Goal: Use online tool/utility: Utilize a website feature to perform a specific function

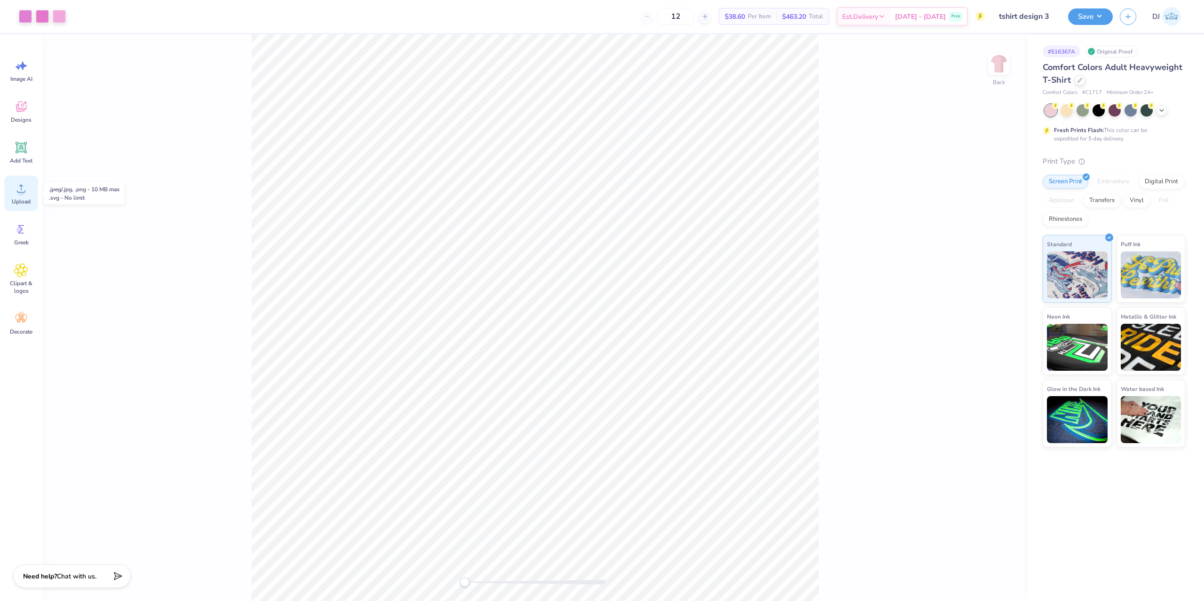
click at [23, 194] on circle at bounding box center [21, 192] width 7 height 7
click at [34, 152] on div "Add Text" at bounding box center [21, 152] width 34 height 35
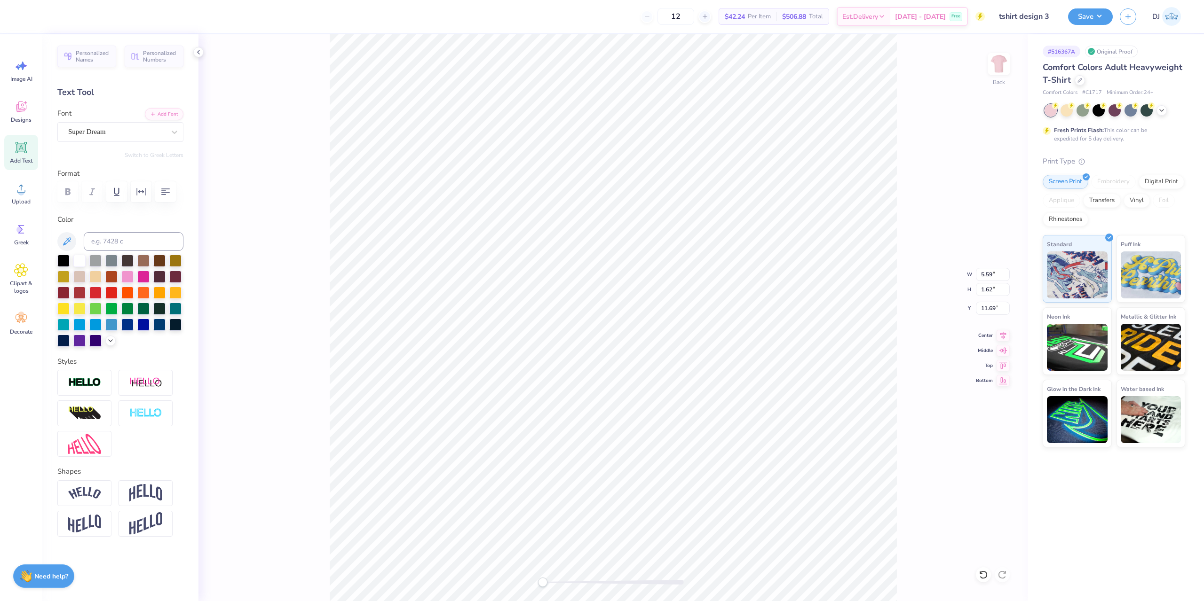
paste textarea "®"
type textarea "®"
click at [103, 128] on div "Super Dream" at bounding box center [116, 132] width 99 height 15
type input "times"
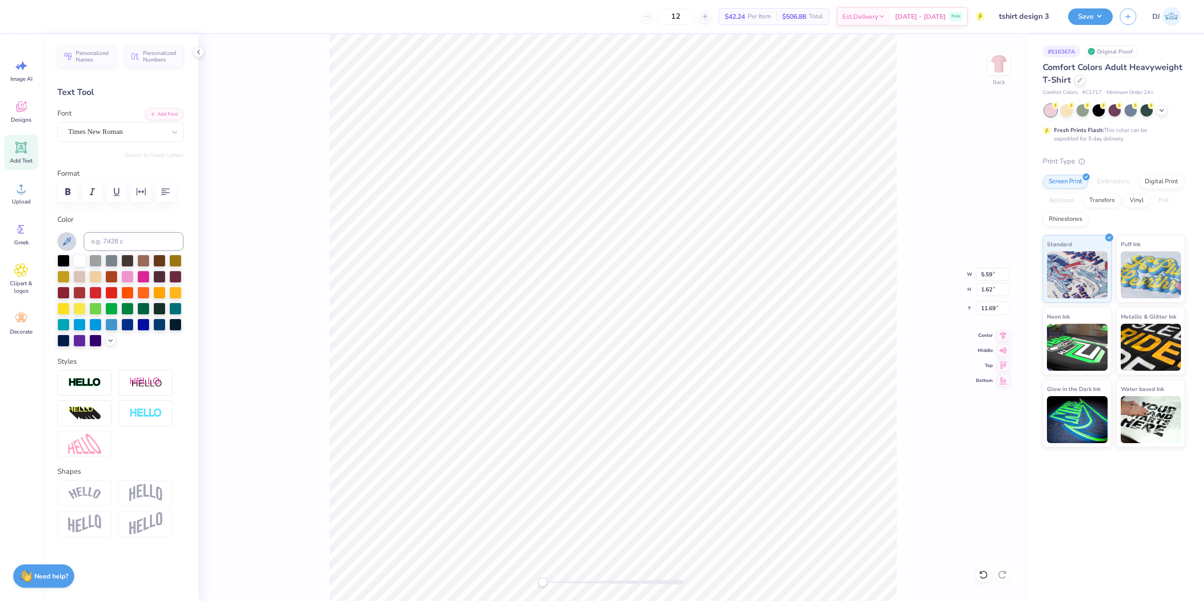
click at [68, 239] on icon at bounding box center [67, 241] width 8 height 8
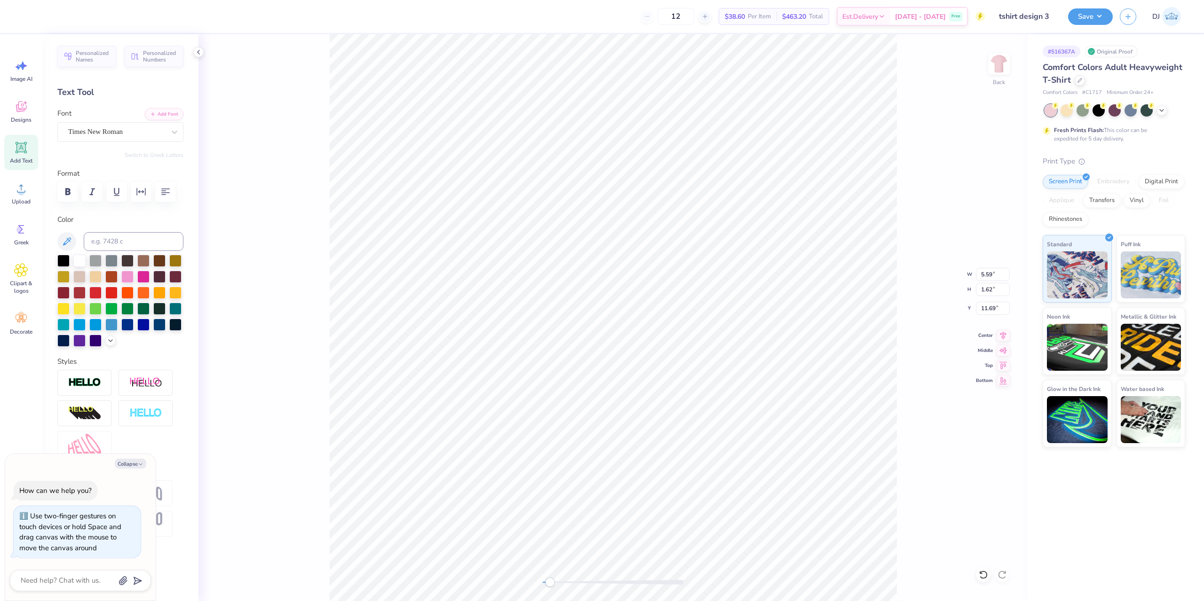
click at [548, 580] on div "Accessibility label" at bounding box center [549, 582] width 9 height 9
click at [569, 575] on div "Back" at bounding box center [612, 317] width 829 height 567
click at [1099, 17] on button "Save" at bounding box center [1090, 15] width 45 height 16
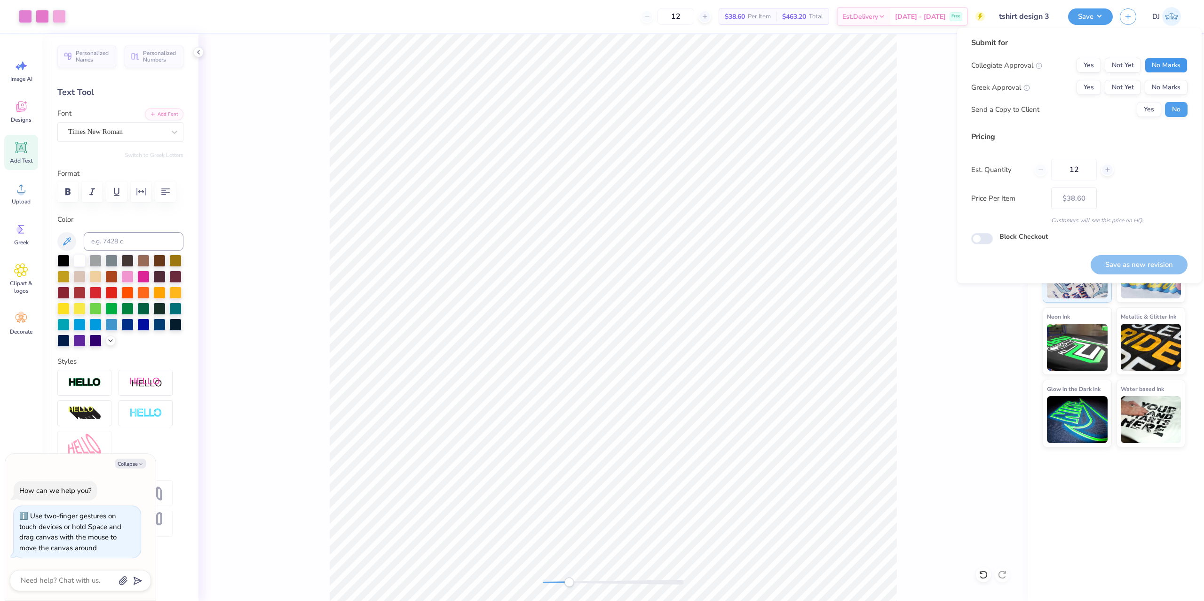
click at [1151, 65] on button "No Marks" at bounding box center [1166, 65] width 43 height 15
click at [1082, 86] on button "Yes" at bounding box center [1088, 87] width 24 height 15
click at [1146, 257] on button "Save as new revision" at bounding box center [1138, 264] width 97 height 19
type textarea "x"
type input "– –"
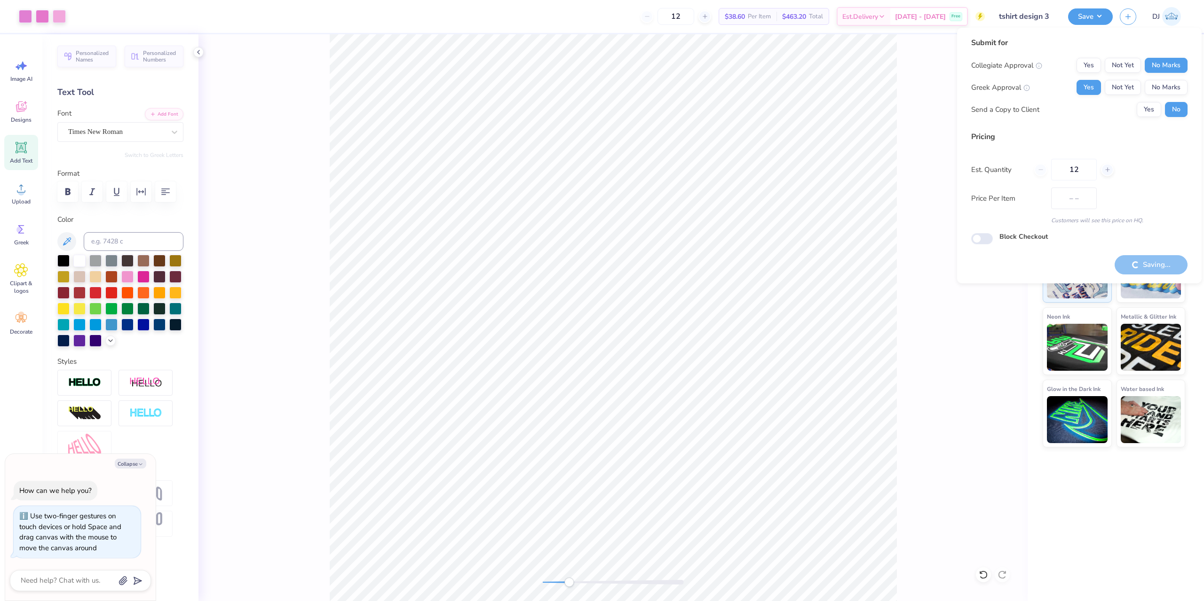
type textarea "x"
type input "$38.60"
drag, startPoint x: 569, startPoint y: 582, endPoint x: 551, endPoint y: 583, distance: 17.9
click at [551, 583] on div "Accessibility label" at bounding box center [550, 582] width 9 height 9
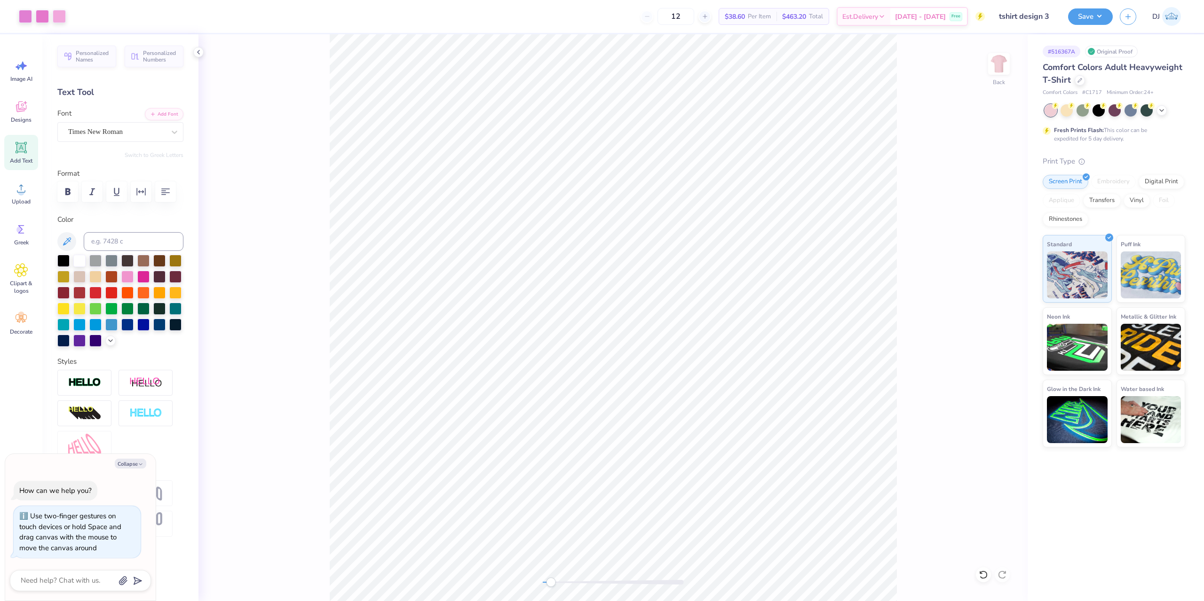
type textarea "x"
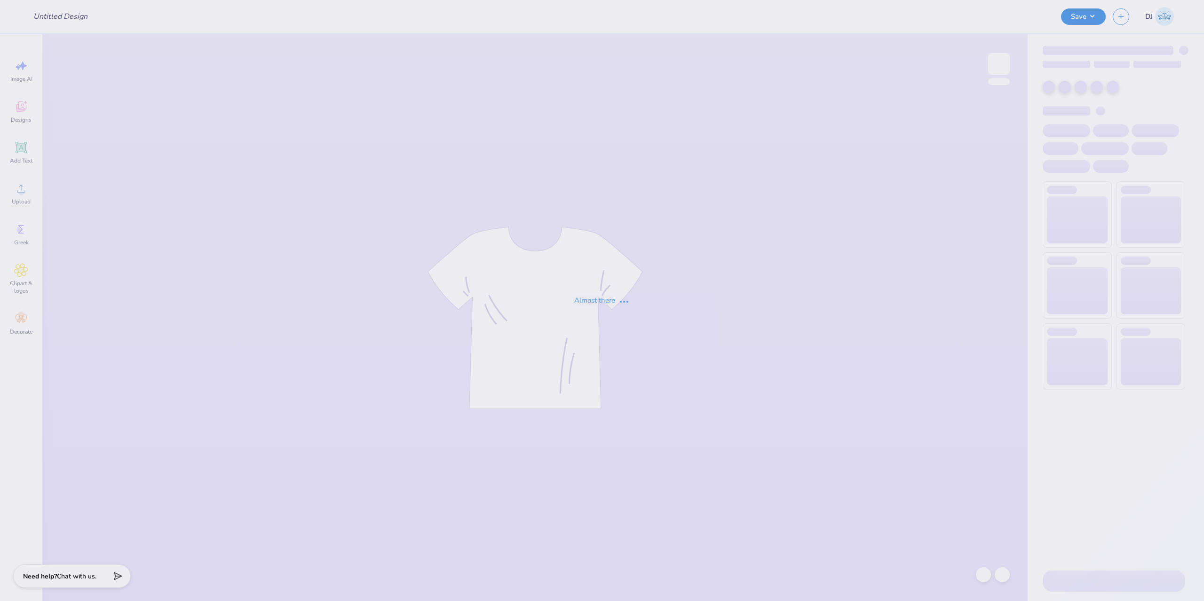
type input "sprite dates"
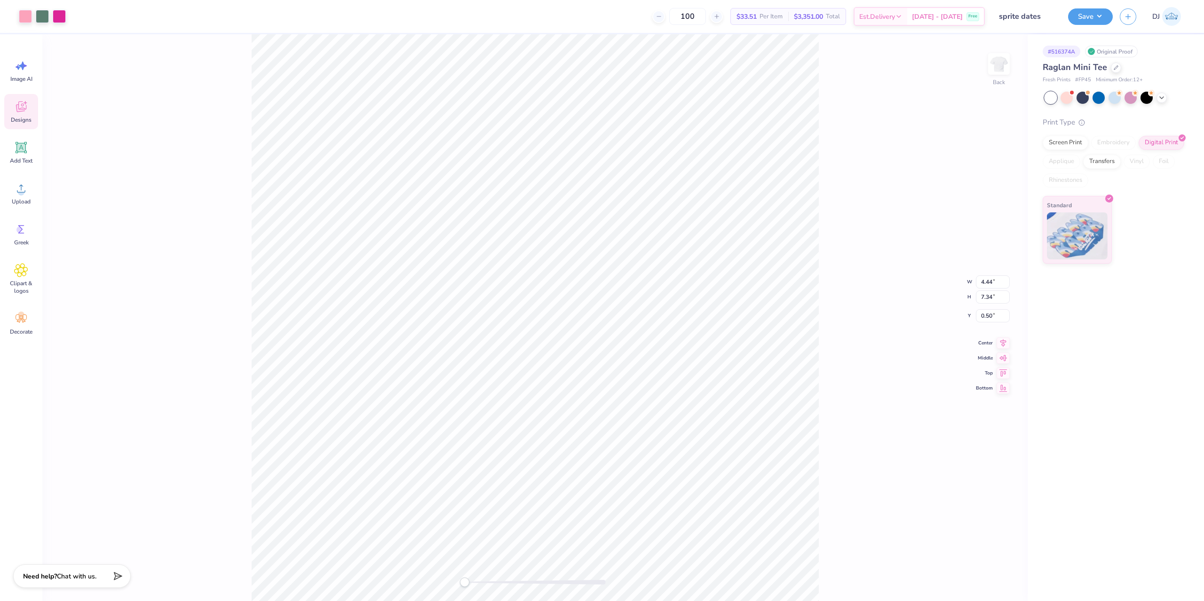
type input "0.84"
type input "0.57"
type input "5.96"
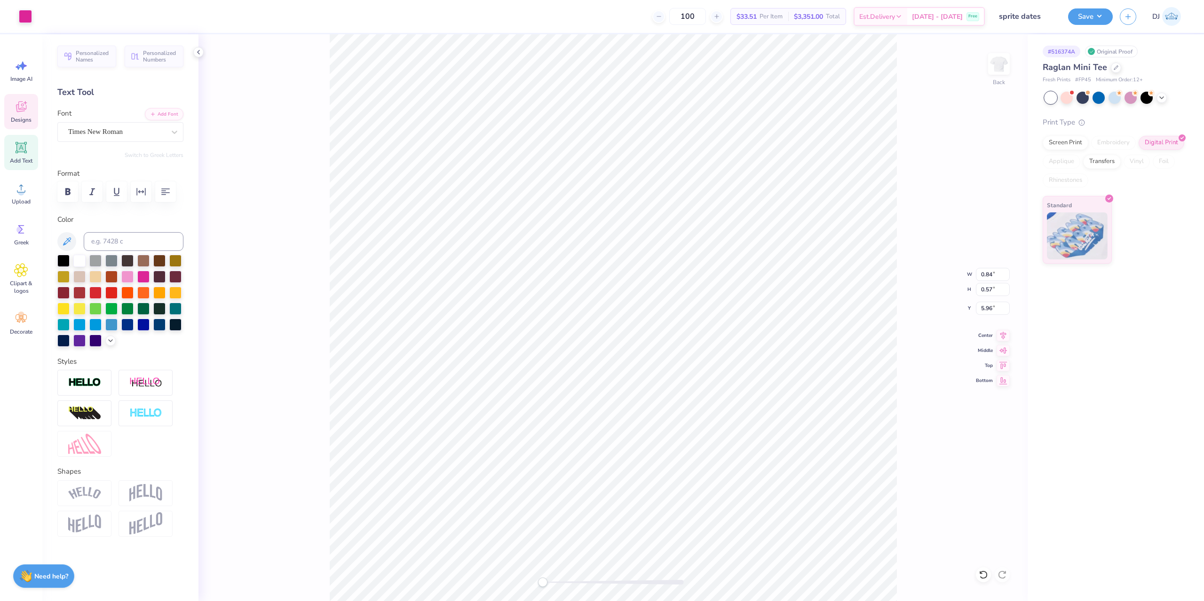
scroll to position [8, 1]
type textarea "ΠΒΦ"
click at [27, 242] on span "Greek" at bounding box center [21, 243] width 15 height 8
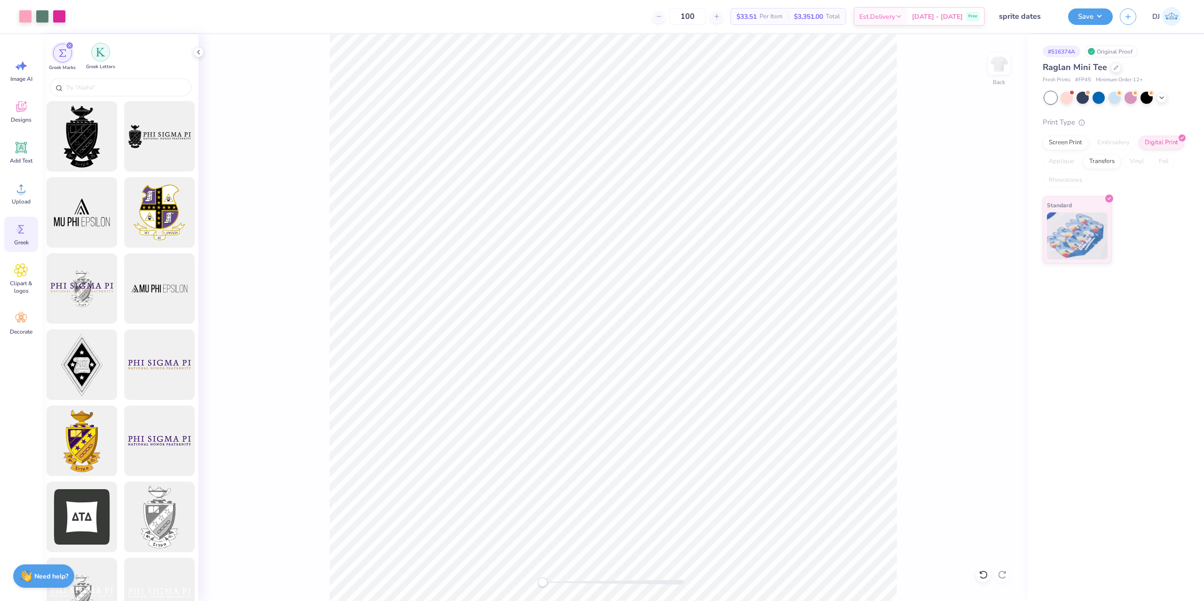
click at [105, 55] on img "filter for Greek Letters" at bounding box center [100, 51] width 9 height 9
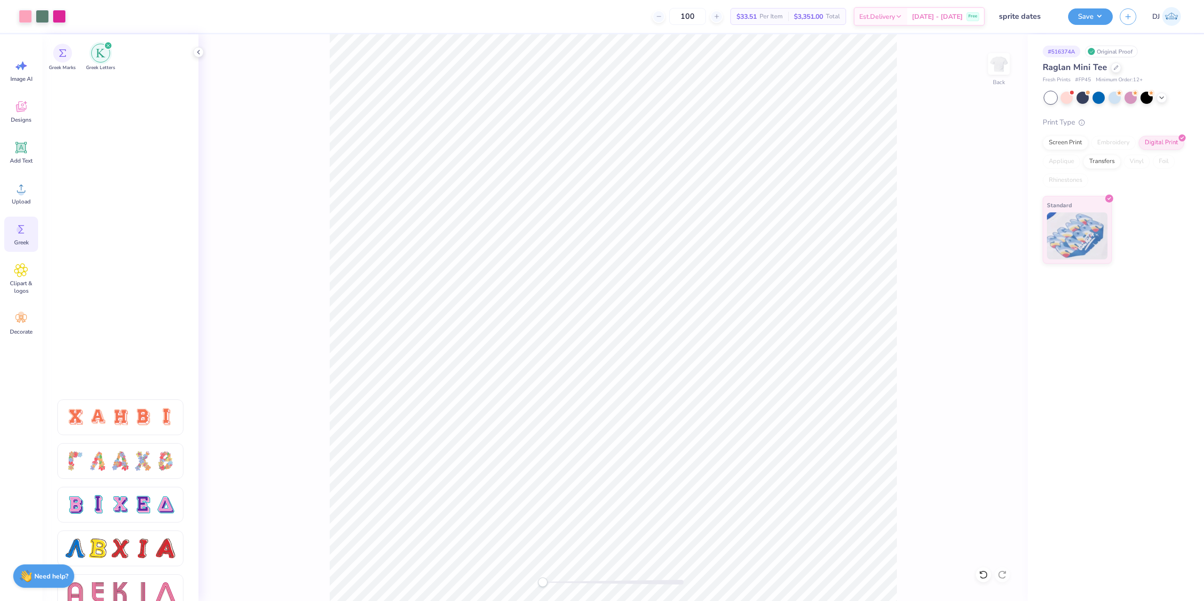
scroll to position [752, 0]
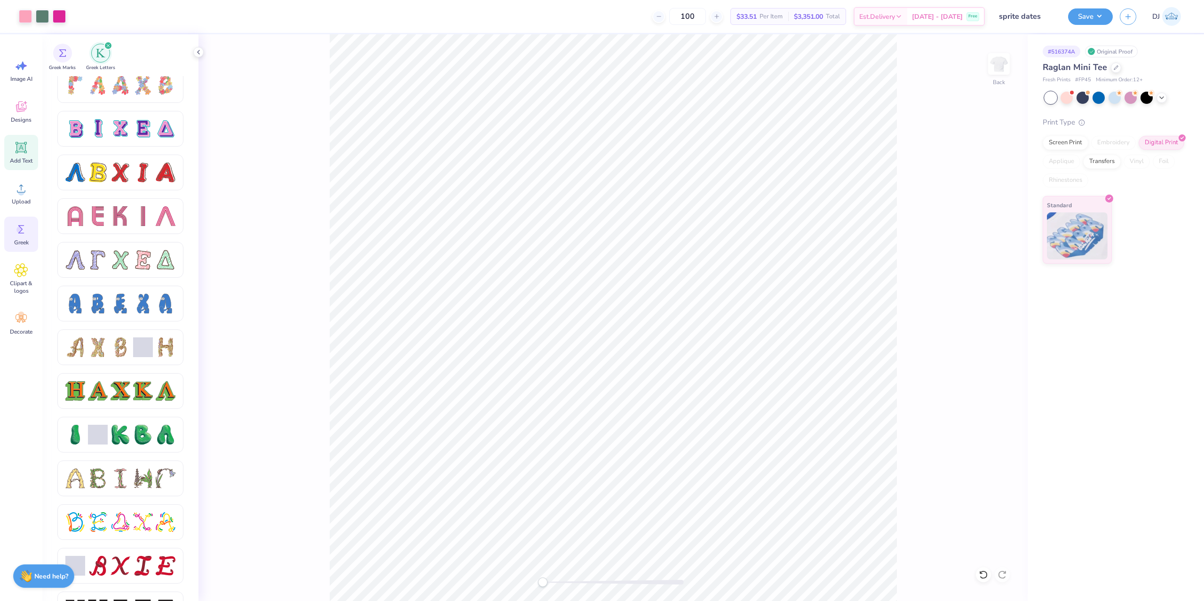
click at [25, 146] on icon at bounding box center [21, 147] width 11 height 11
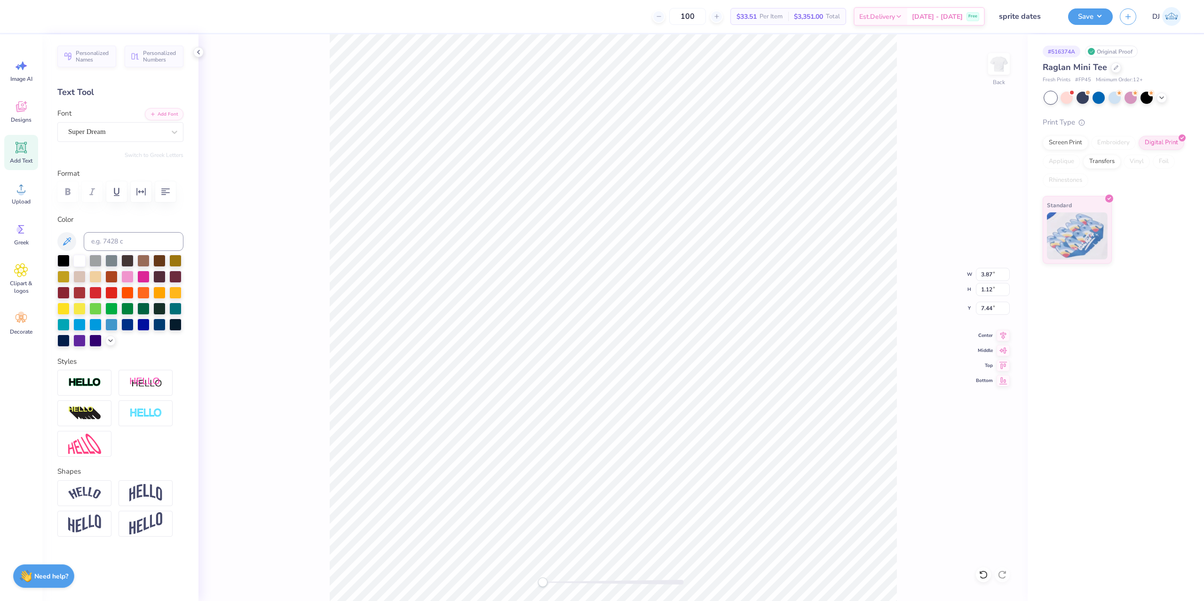
scroll to position [8, 1]
click at [69, 259] on div at bounding box center [63, 260] width 12 height 12
